Goal: Information Seeking & Learning: Learn about a topic

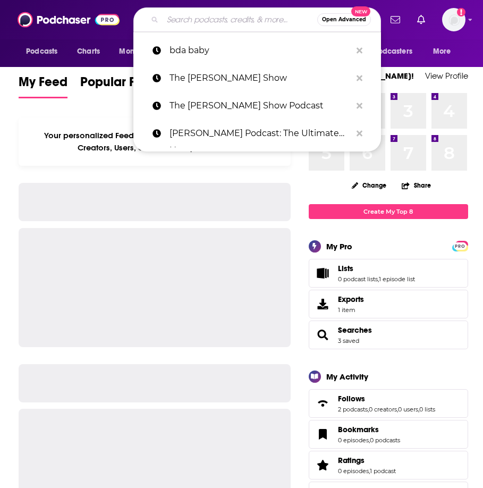
click at [205, 14] on input "Search podcasts, credits, & more..." at bounding box center [240, 19] width 155 height 17
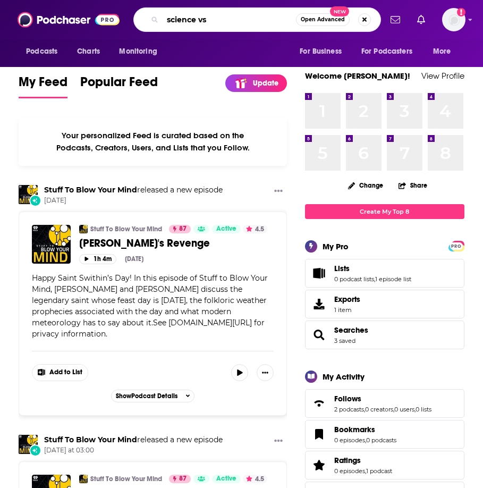
type input "science vs"
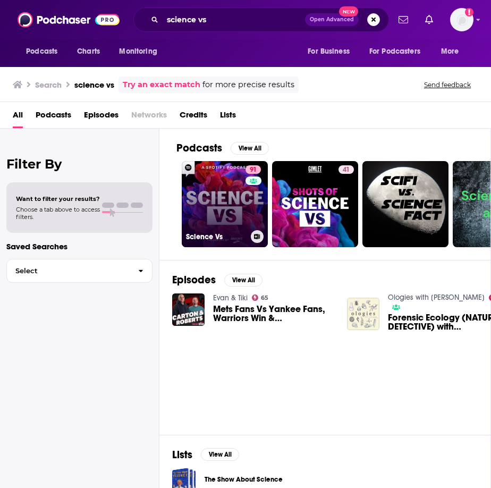
click at [216, 192] on link "91 Science Vs" at bounding box center [225, 204] width 86 height 86
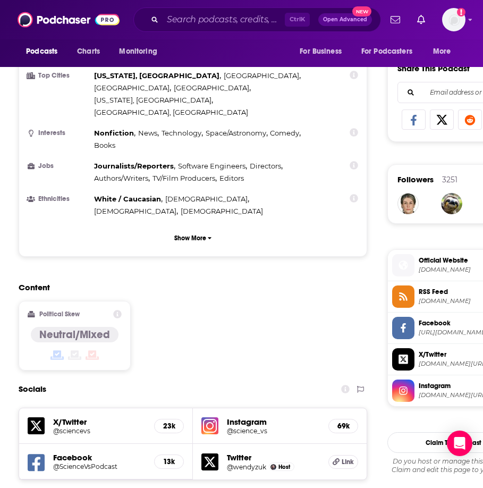
scroll to position [851, 0]
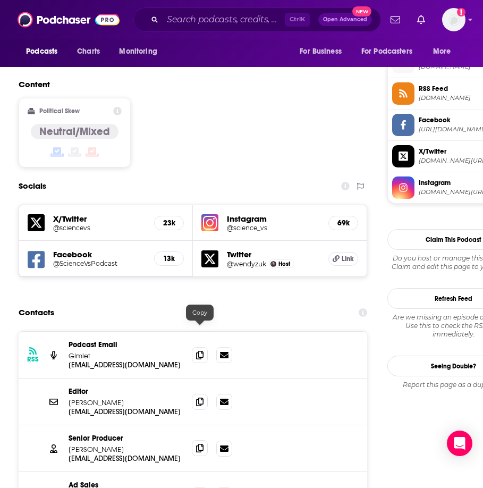
click at [201, 444] on icon at bounding box center [199, 448] width 7 height 9
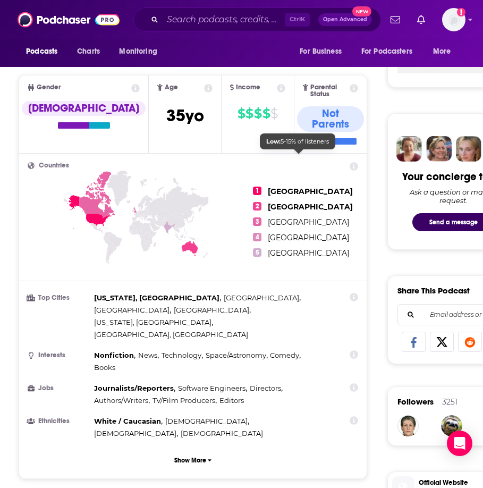
scroll to position [106, 0]
